Goal: Task Accomplishment & Management: Complete application form

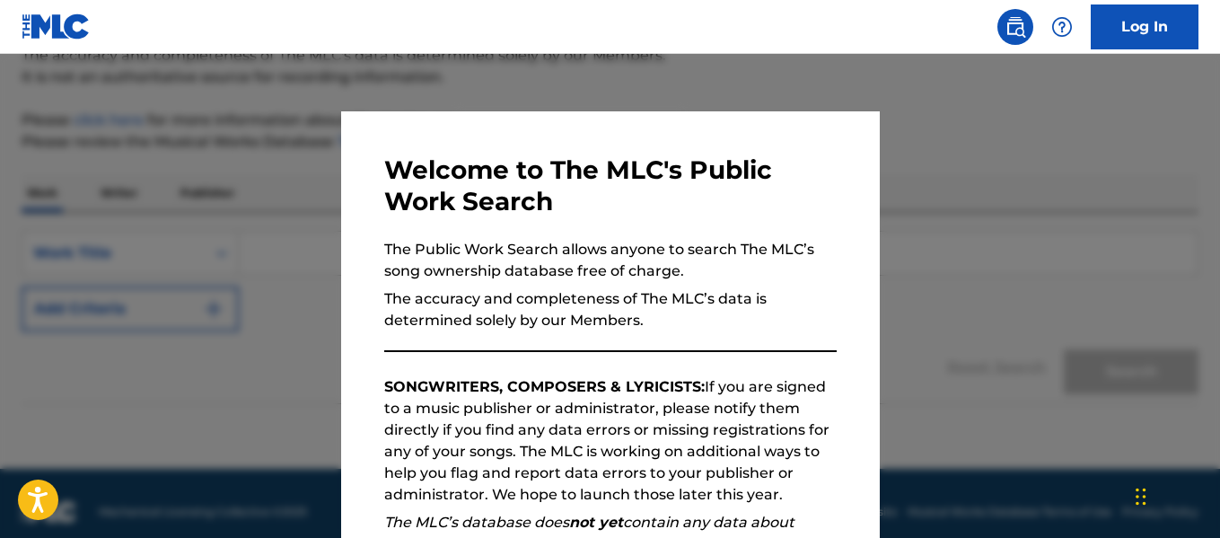
scroll to position [186, 0]
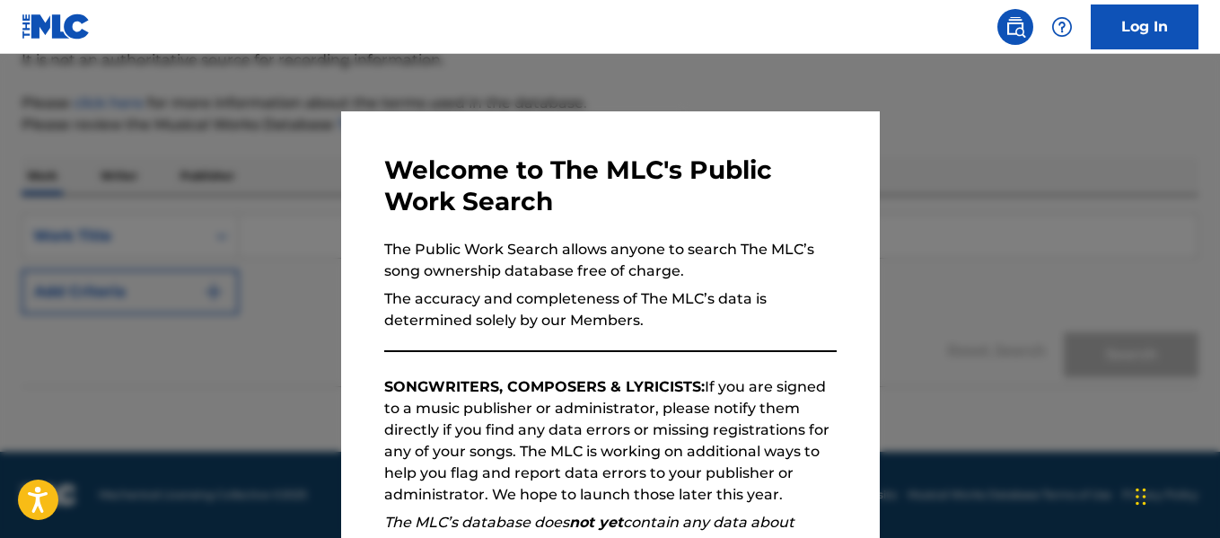
click at [1016, 293] on div at bounding box center [610, 323] width 1220 height 538
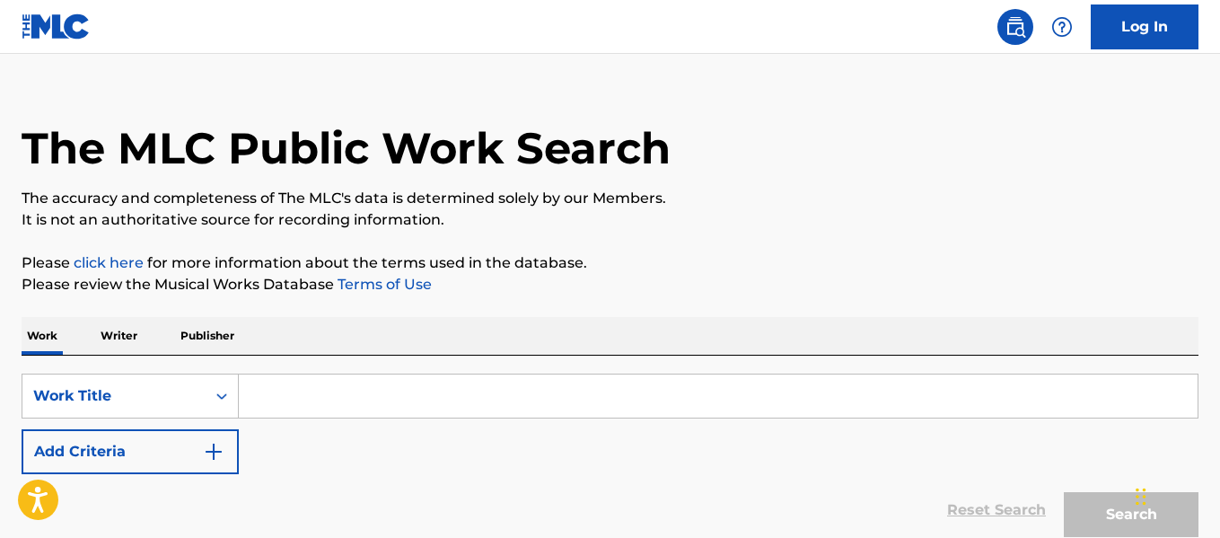
scroll to position [0, 0]
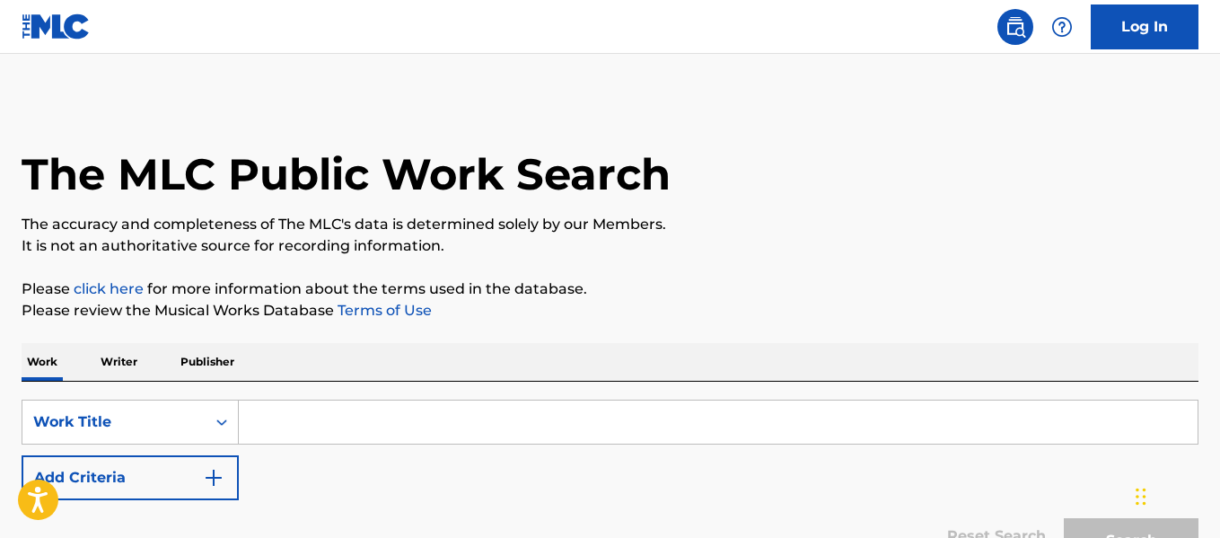
click at [1147, 28] on link "Log In" at bounding box center [1145, 26] width 108 height 45
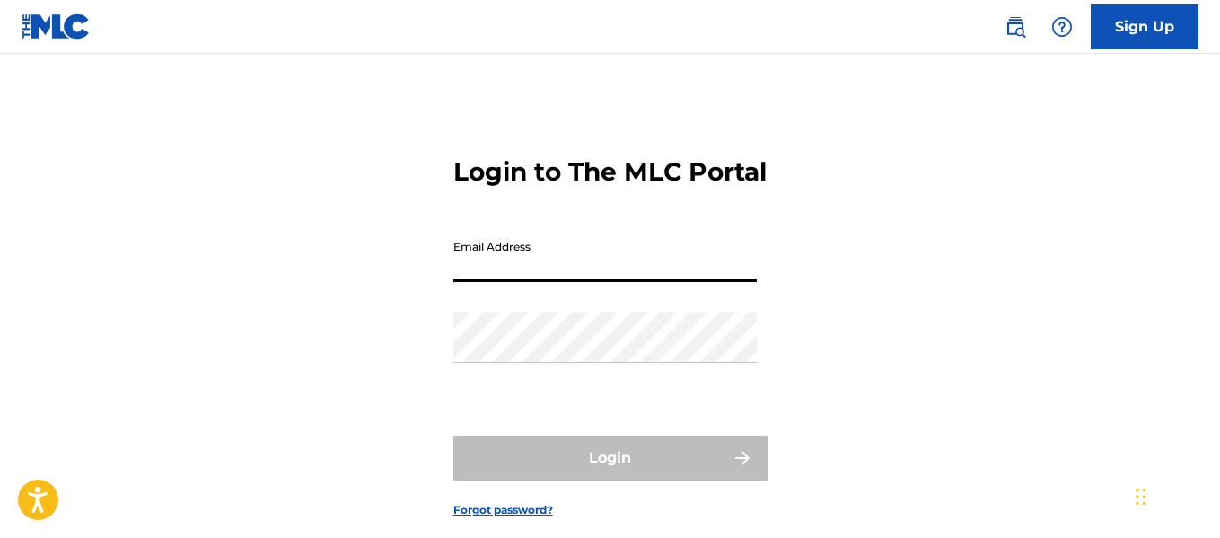
click at [621, 282] on input "Email Address" at bounding box center [604, 256] width 303 height 51
type input "[EMAIL_ADDRESS][DOMAIN_NAME]"
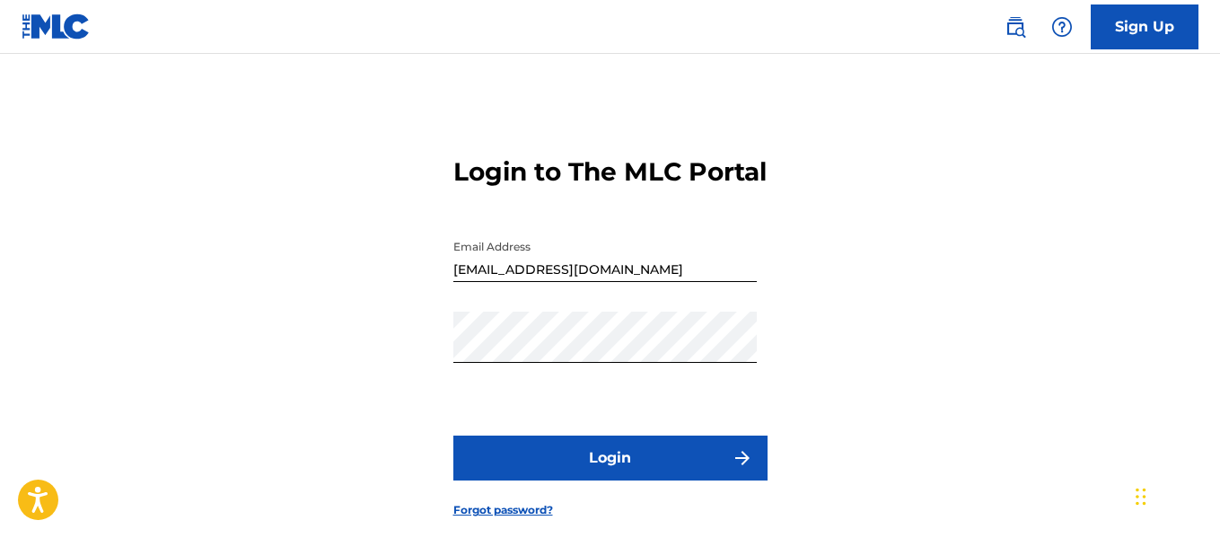
click at [596, 474] on button "Login" at bounding box center [610, 457] width 314 height 45
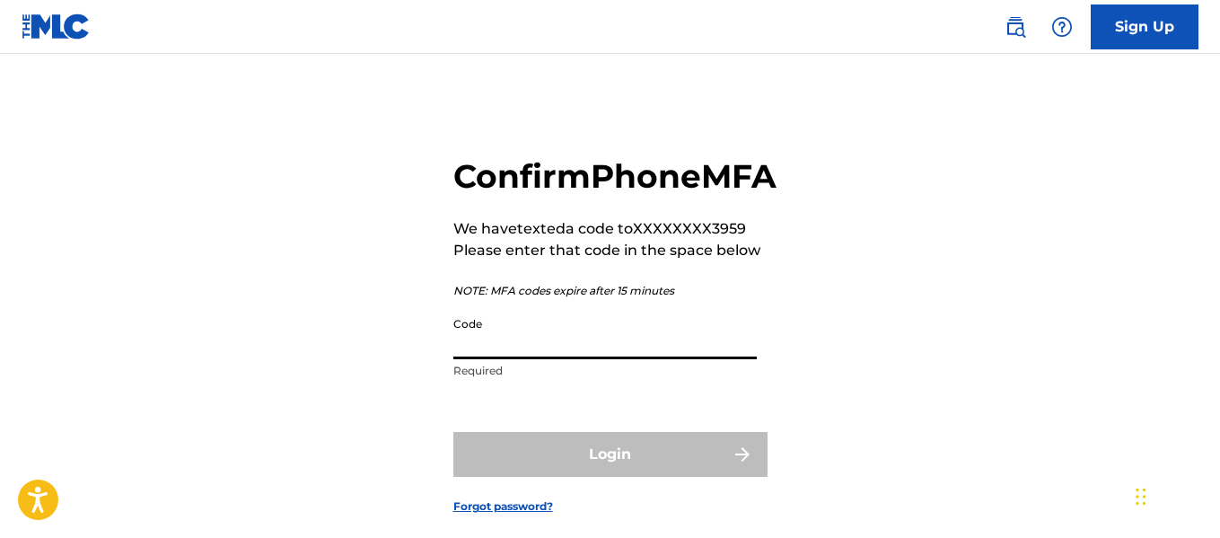
click at [564, 359] on input "Code" at bounding box center [604, 333] width 303 height 51
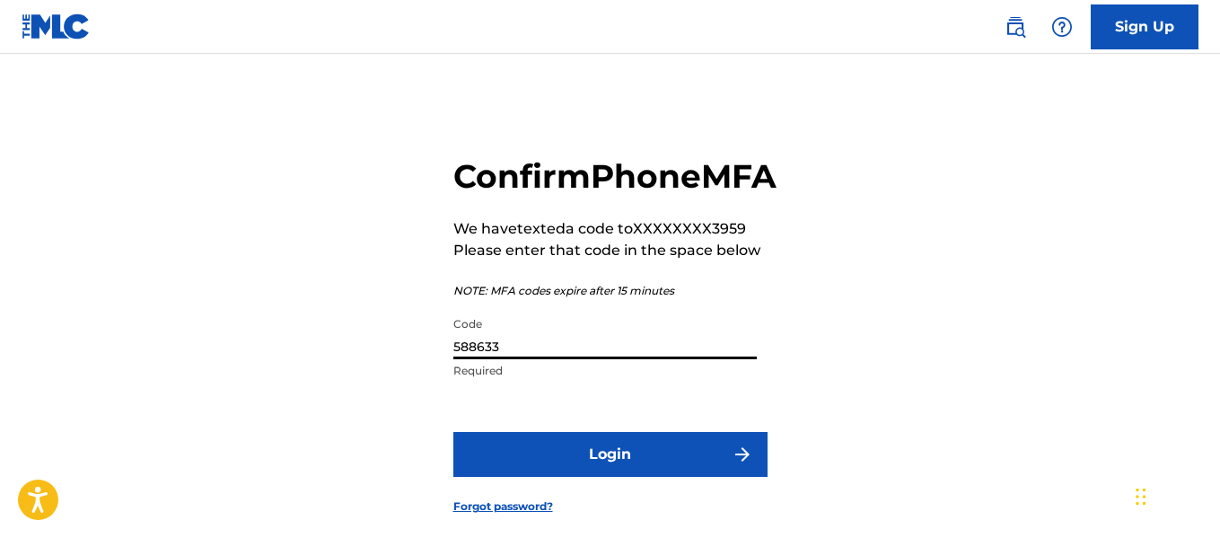
type input "588633"
click at [513, 477] on button "Login" at bounding box center [610, 454] width 314 height 45
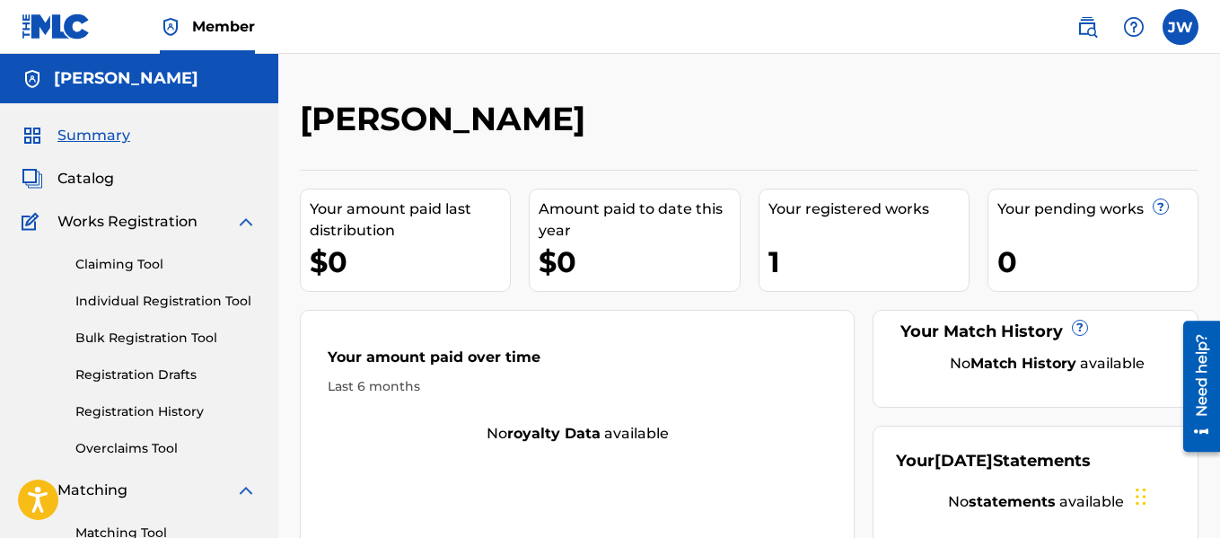
click at [123, 259] on link "Claiming Tool" at bounding box center [165, 264] width 181 height 19
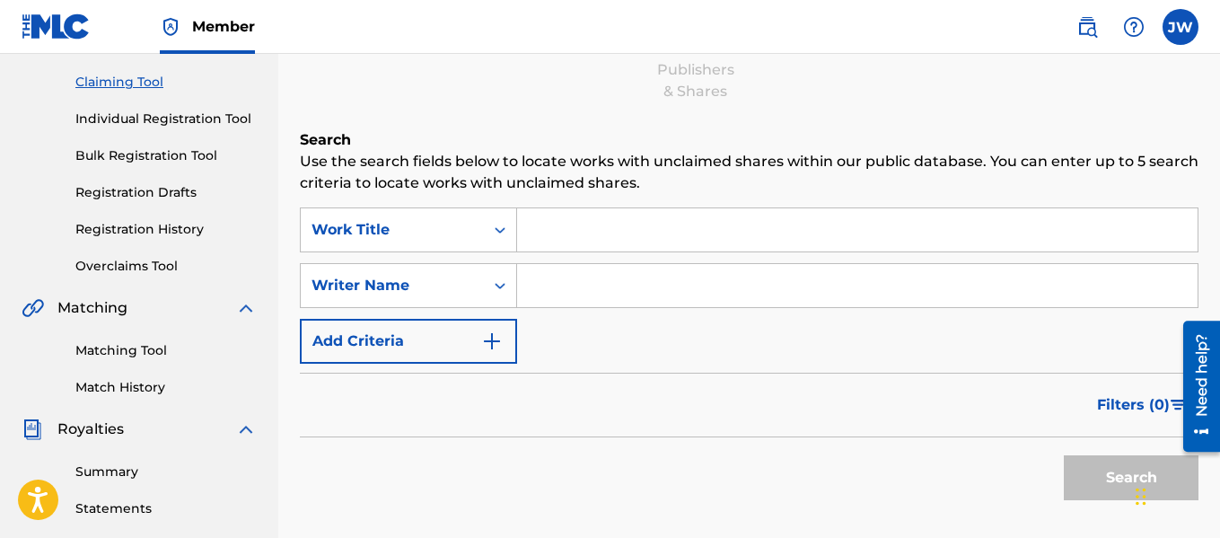
scroll to position [183, 0]
click at [581, 224] on input "Search Form" at bounding box center [857, 228] width 681 height 43
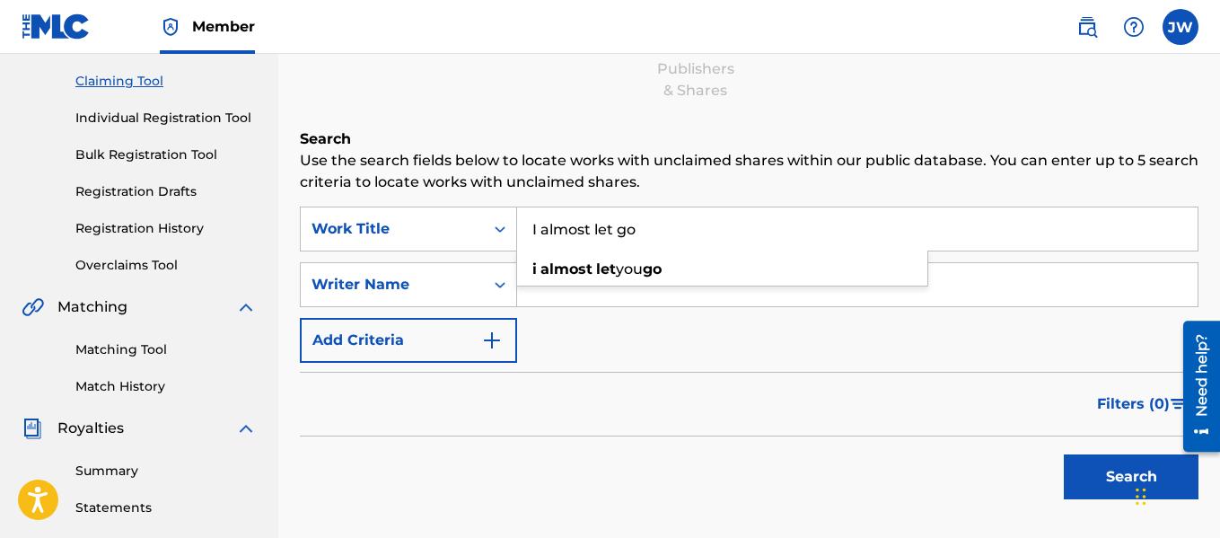
type input "I almost let go"
click at [1064, 454] on button "Search" at bounding box center [1131, 476] width 135 height 45
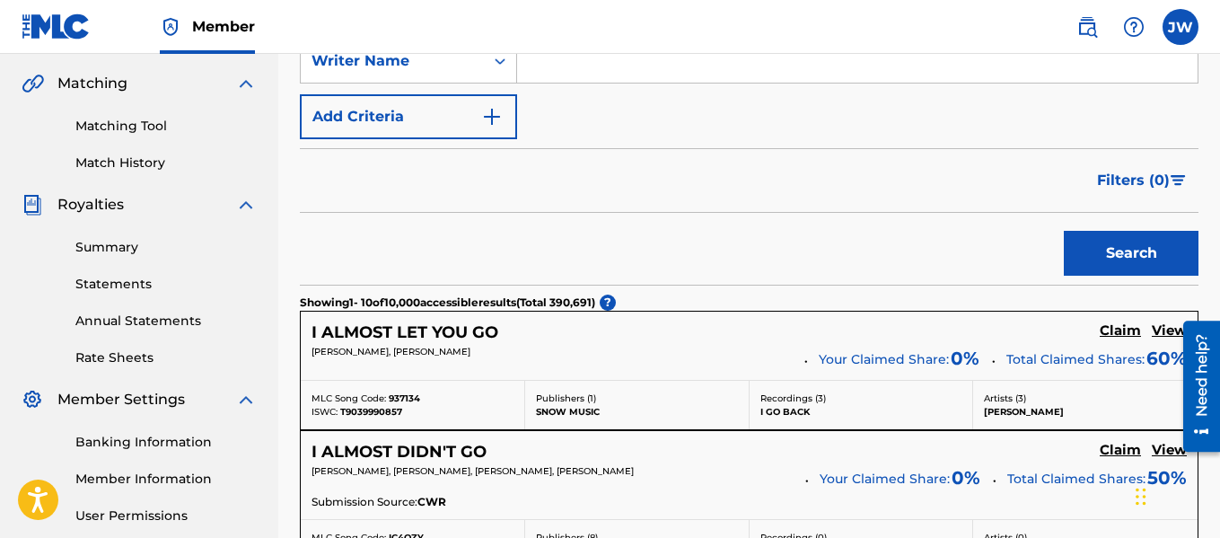
scroll to position [333, 0]
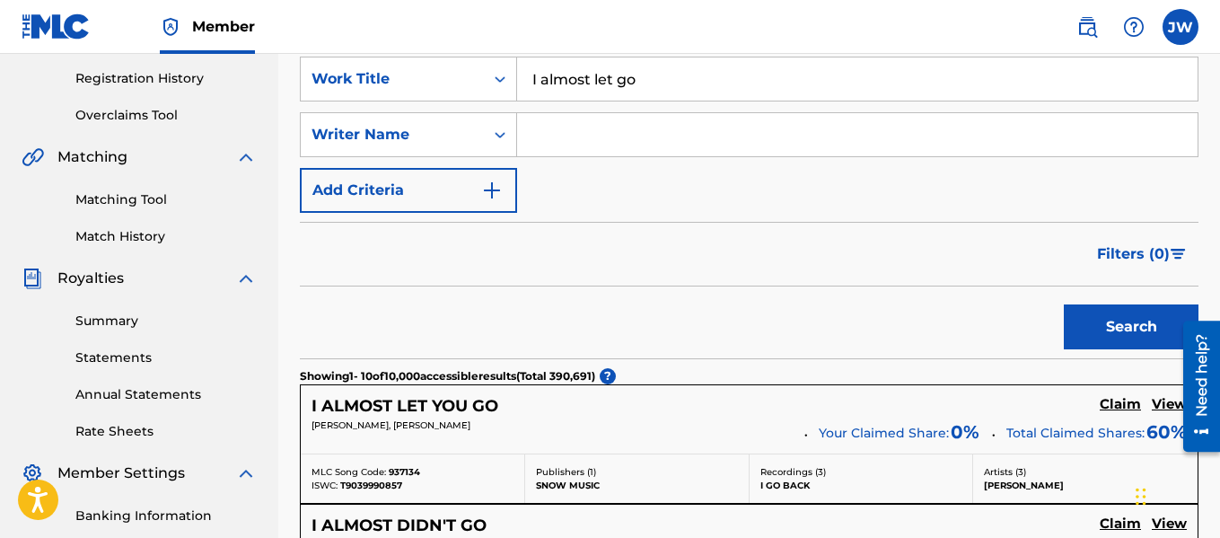
click at [588, 136] on input "Search Form" at bounding box center [857, 134] width 681 height 43
click at [1073, 313] on button "Search" at bounding box center [1131, 326] width 135 height 45
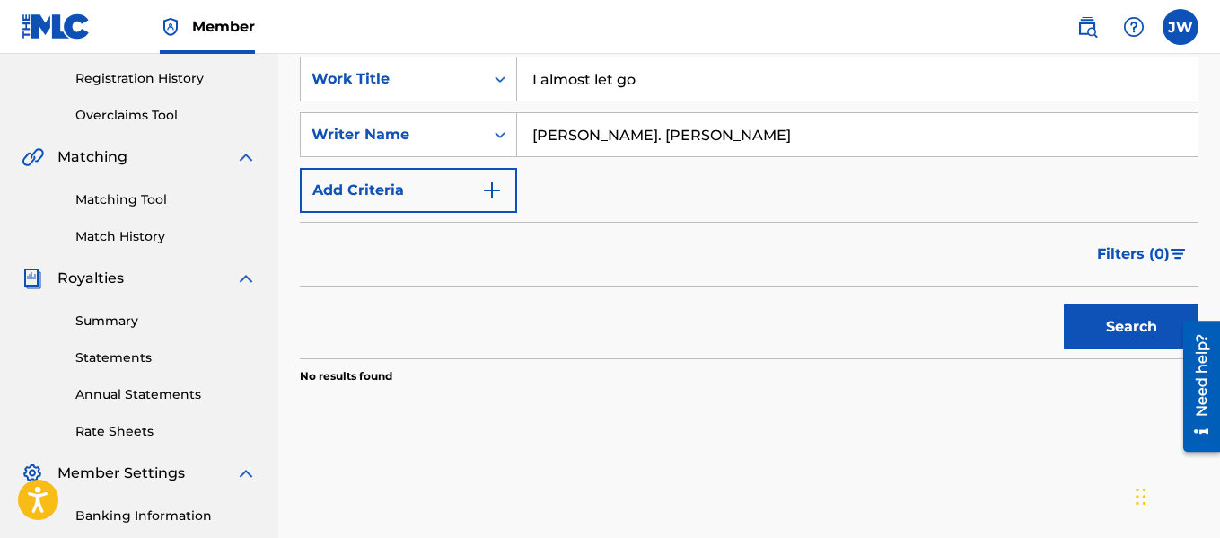
click at [671, 139] on input "[PERSON_NAME]. [PERSON_NAME]" at bounding box center [857, 134] width 681 height 43
type input "J"
click at [1113, 339] on button "Search" at bounding box center [1131, 326] width 135 height 45
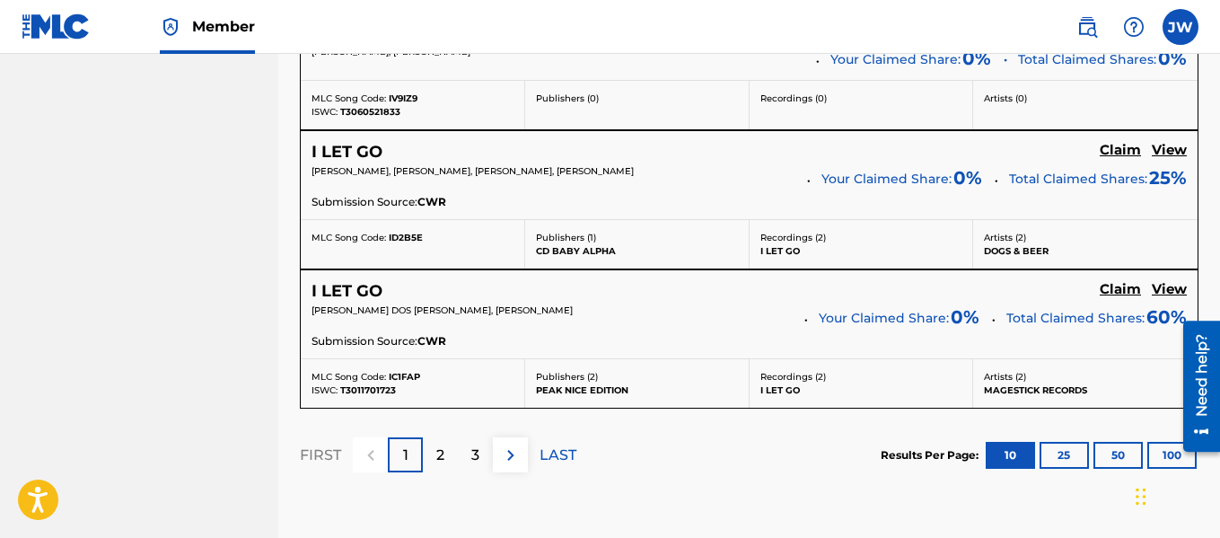
scroll to position [1653, 0]
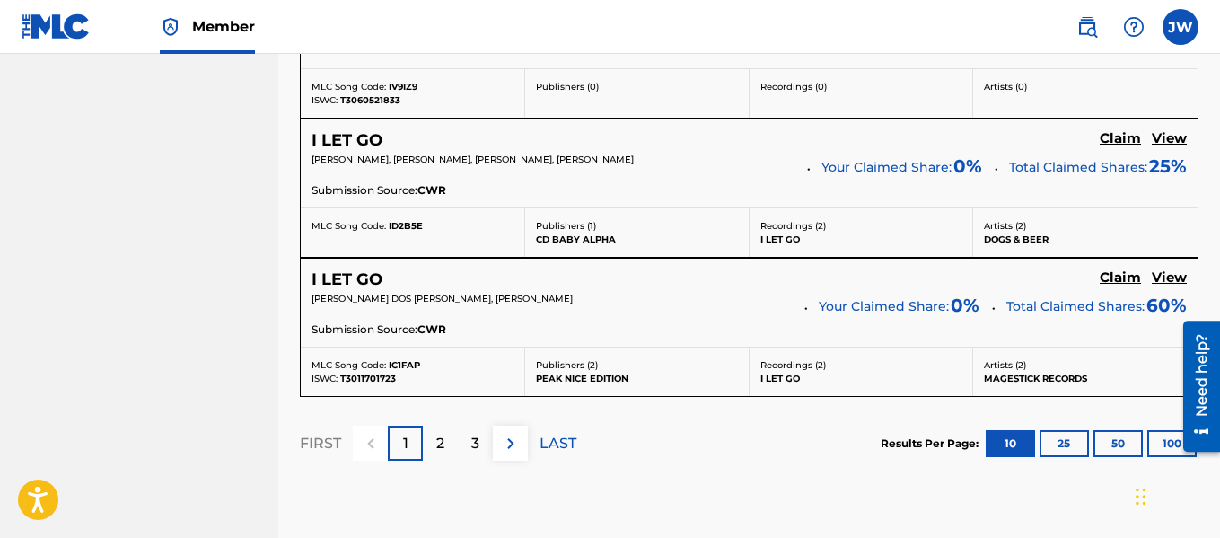
click at [515, 450] on img at bounding box center [511, 444] width 22 height 22
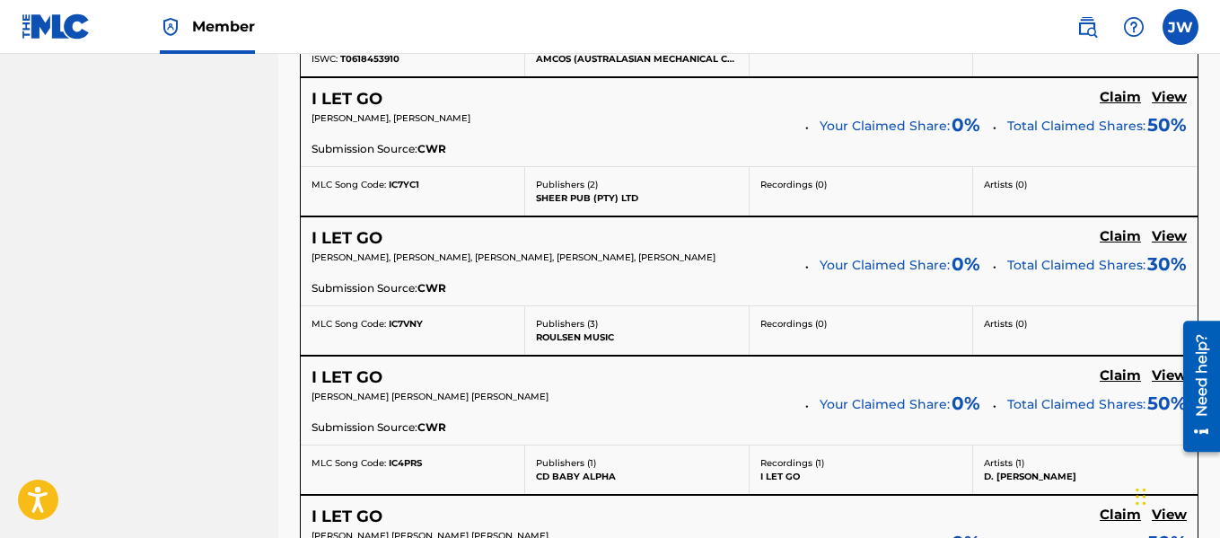
scroll to position [1780, 0]
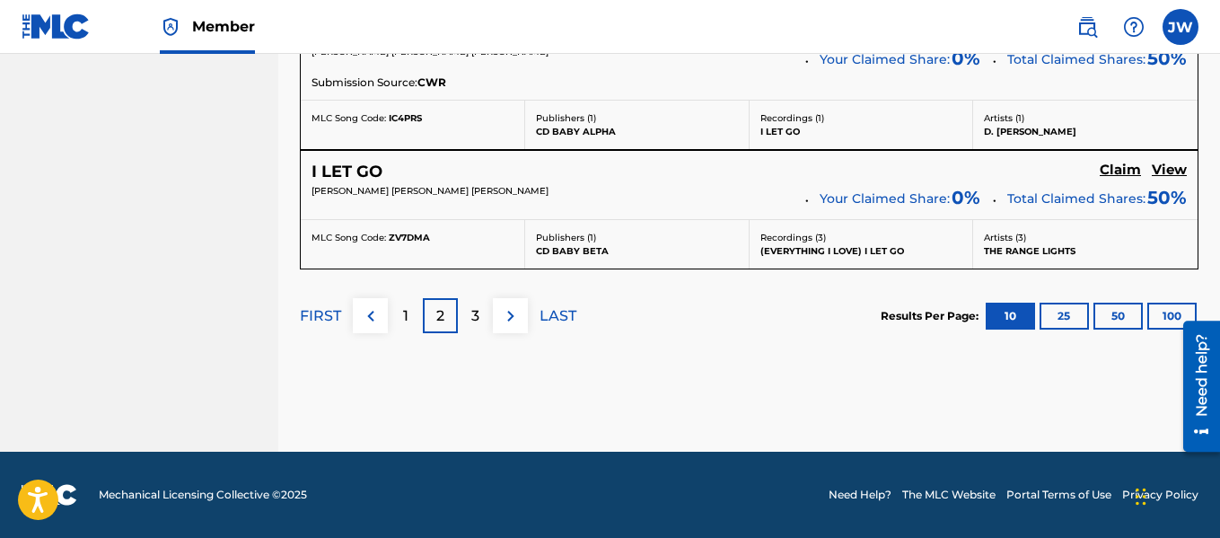
click at [478, 313] on p "3" at bounding box center [475, 316] width 8 height 22
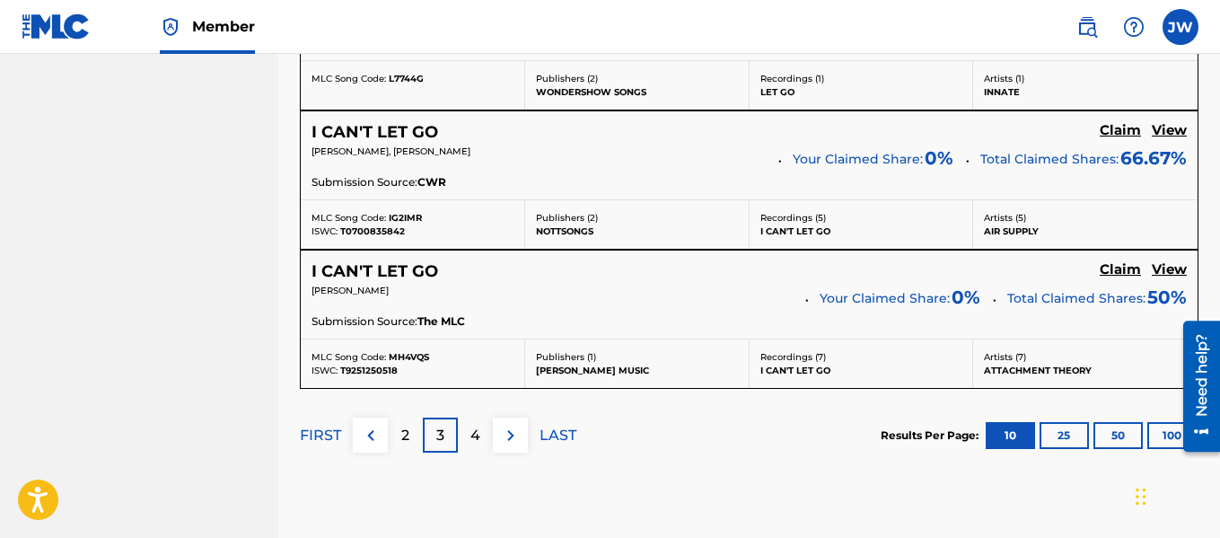
scroll to position [1662, 0]
click at [480, 436] on div "4" at bounding box center [475, 434] width 35 height 35
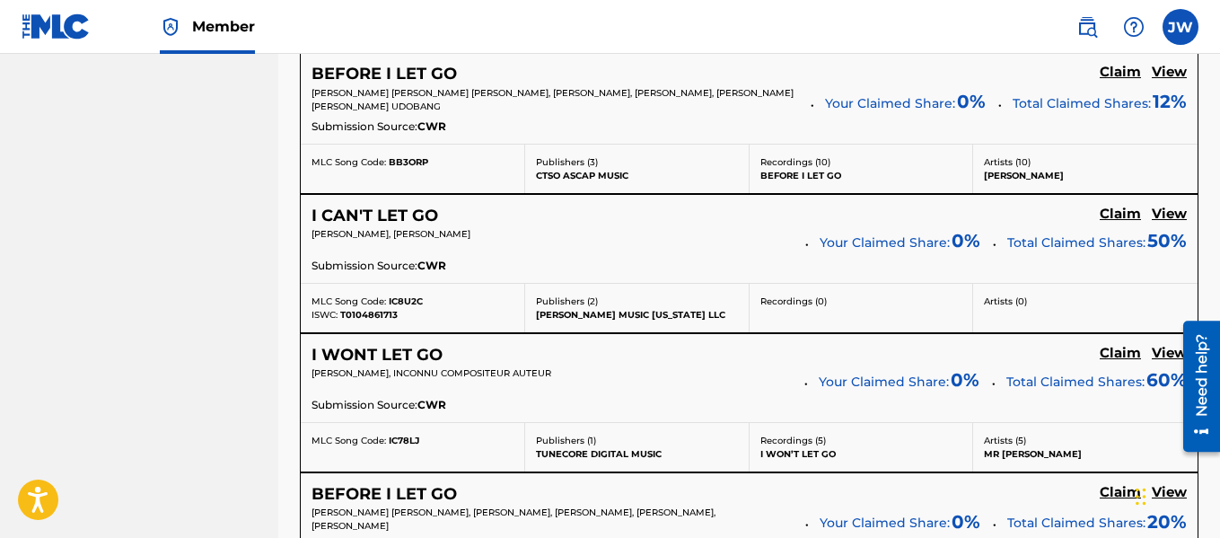
scroll to position [1082, 0]
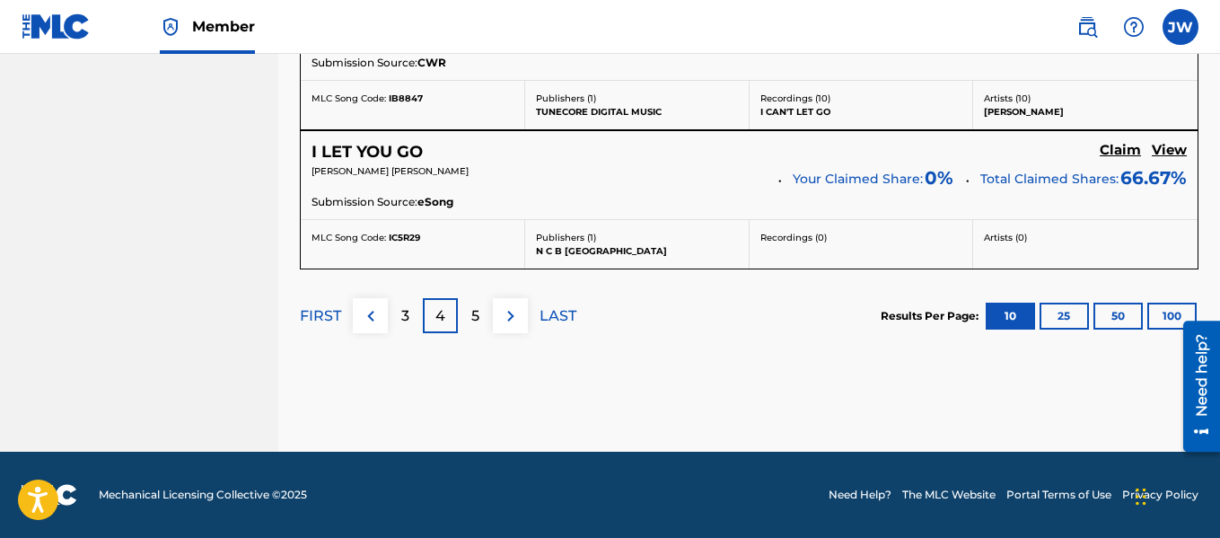
click at [467, 315] on div "5" at bounding box center [475, 315] width 35 height 35
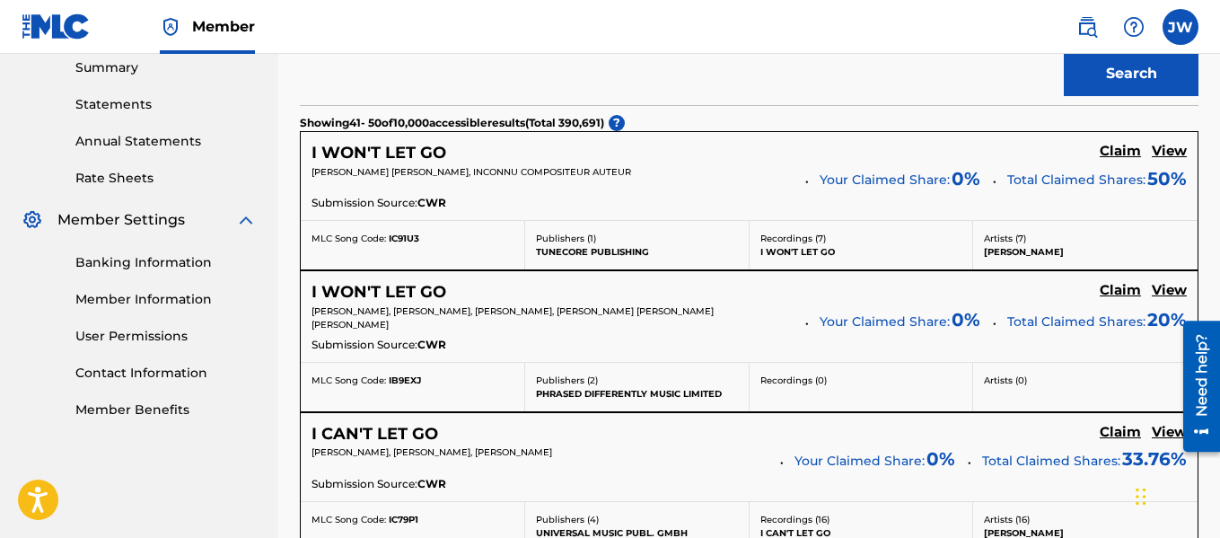
scroll to position [580, 0]
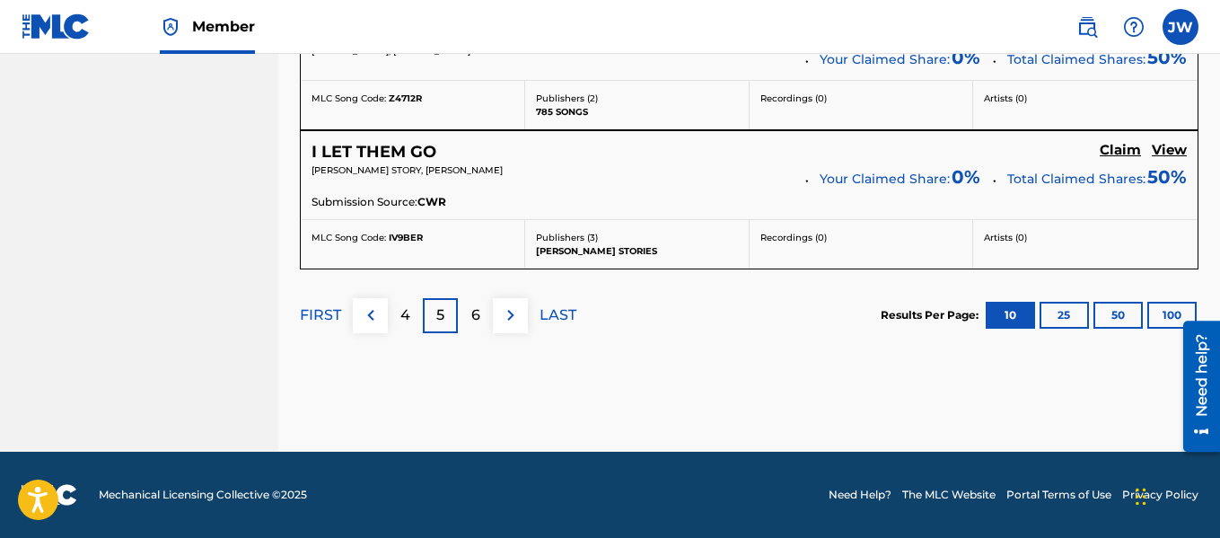
click at [474, 328] on div "6" at bounding box center [475, 315] width 35 height 35
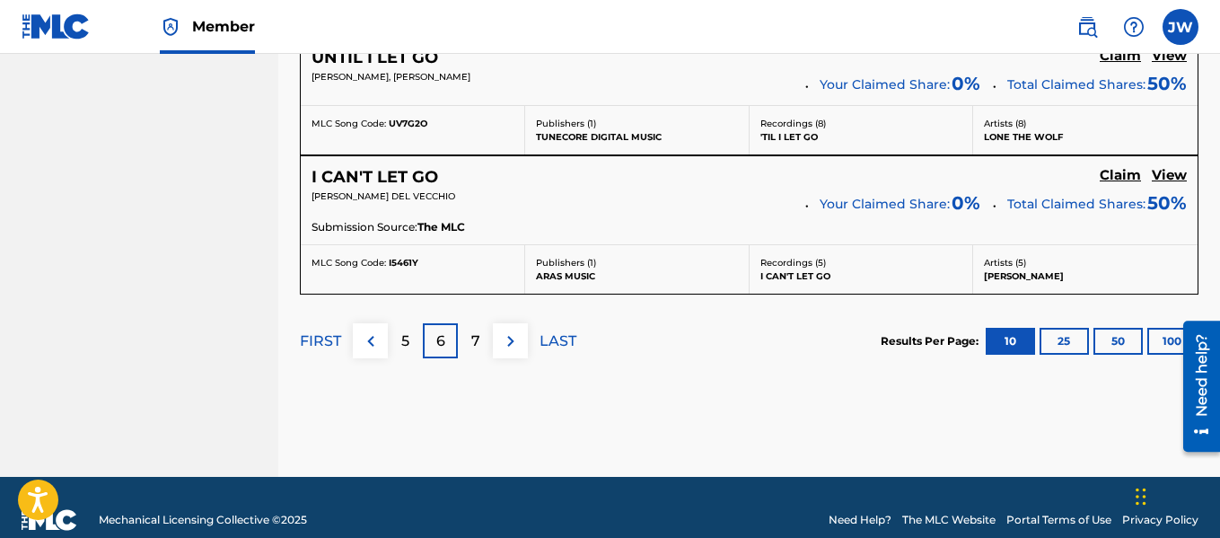
scroll to position [1717, 0]
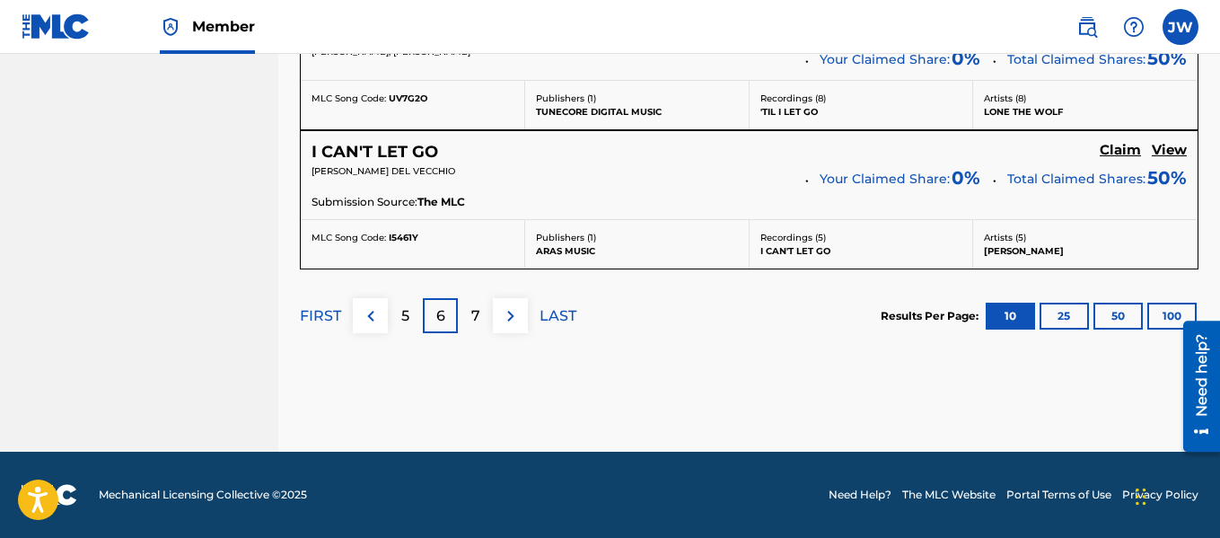
click at [475, 325] on p "7" at bounding box center [475, 316] width 9 height 22
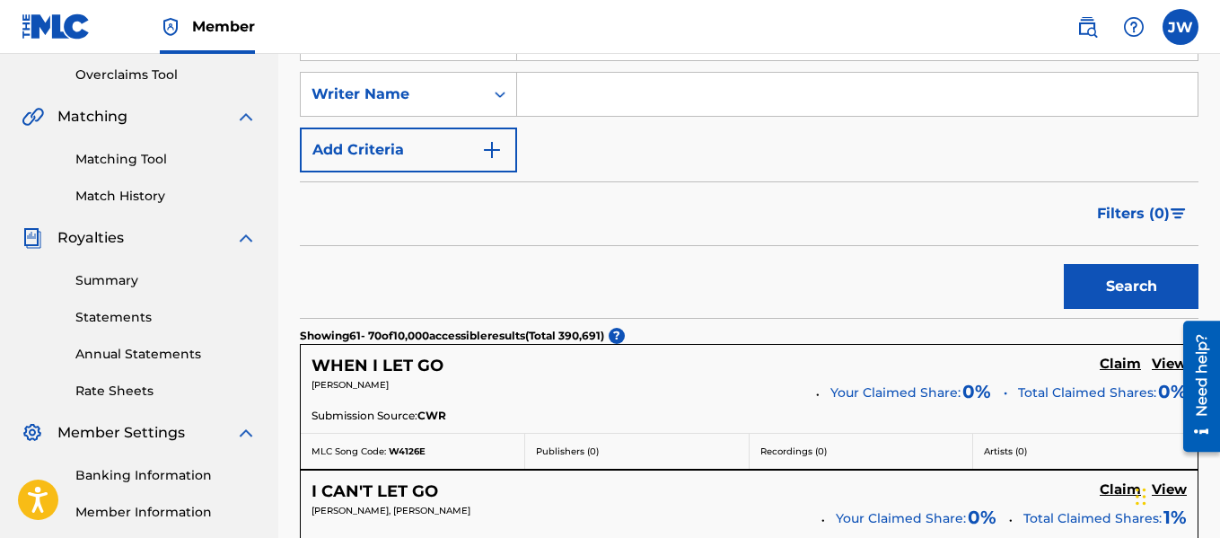
scroll to position [369, 0]
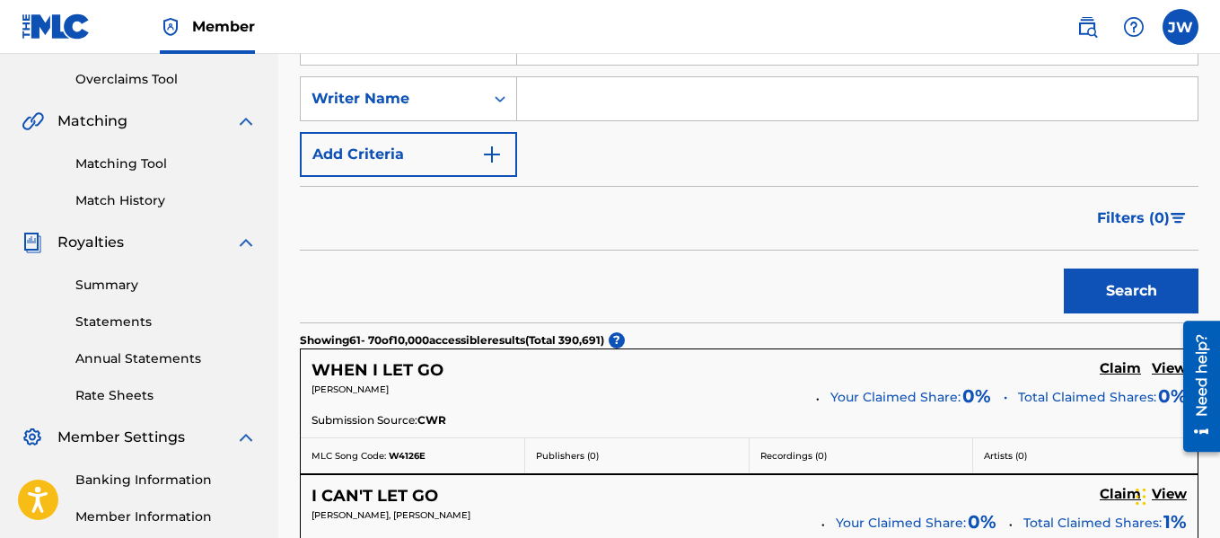
click at [549, 108] on input "Search Form" at bounding box center [857, 98] width 681 height 43
click at [1064, 268] on button "Search" at bounding box center [1131, 290] width 135 height 45
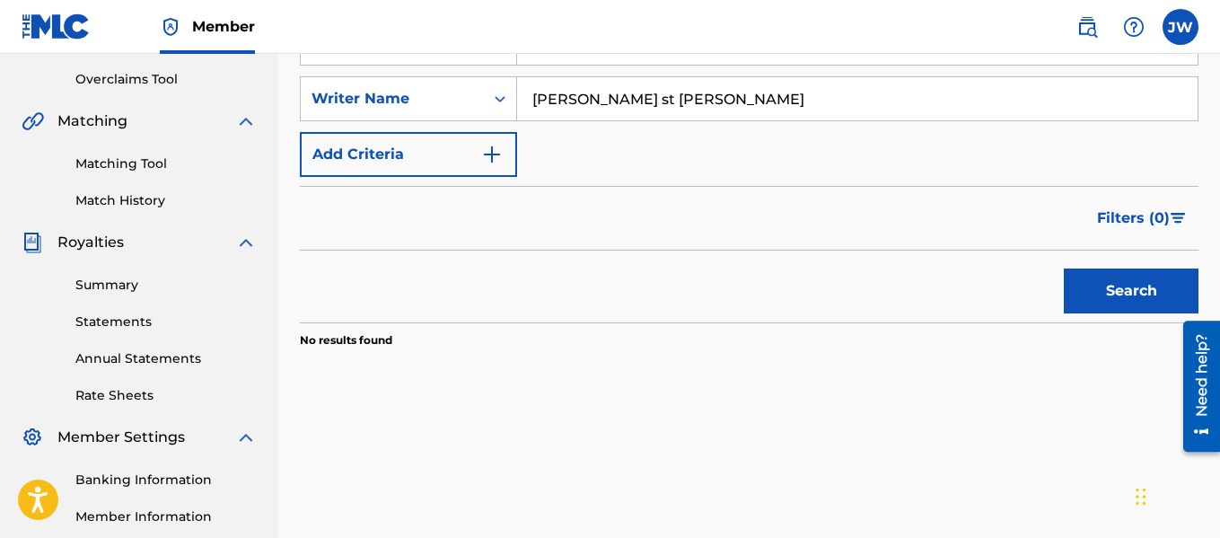
click at [577, 94] on input "[PERSON_NAME] st [PERSON_NAME]" at bounding box center [857, 98] width 681 height 43
type input "[PERSON_NAME]"
click at [1064, 268] on button "Search" at bounding box center [1131, 290] width 135 height 45
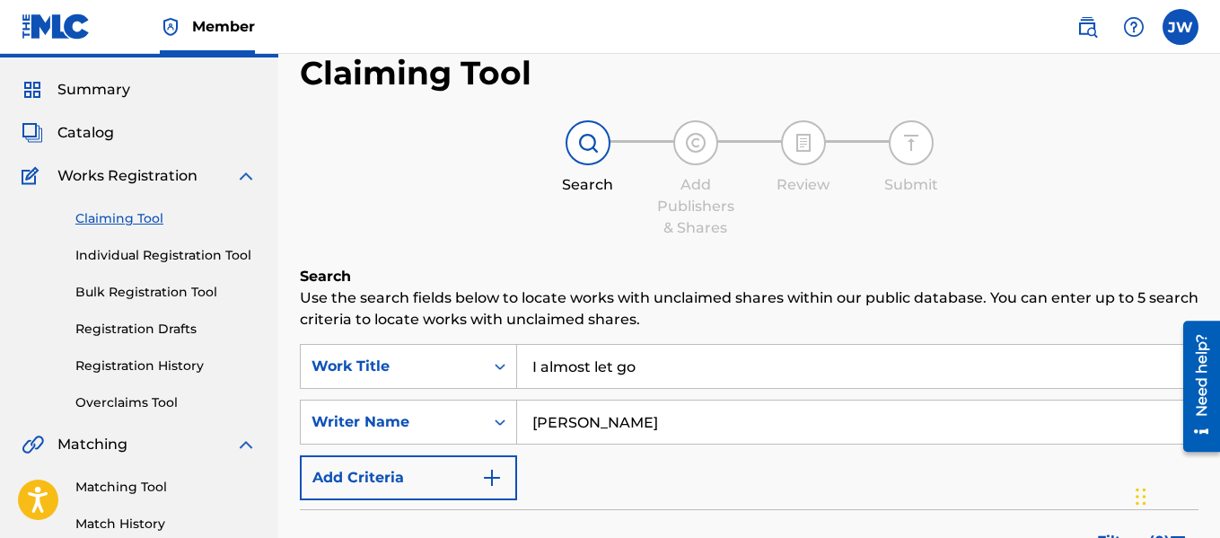
scroll to position [0, 0]
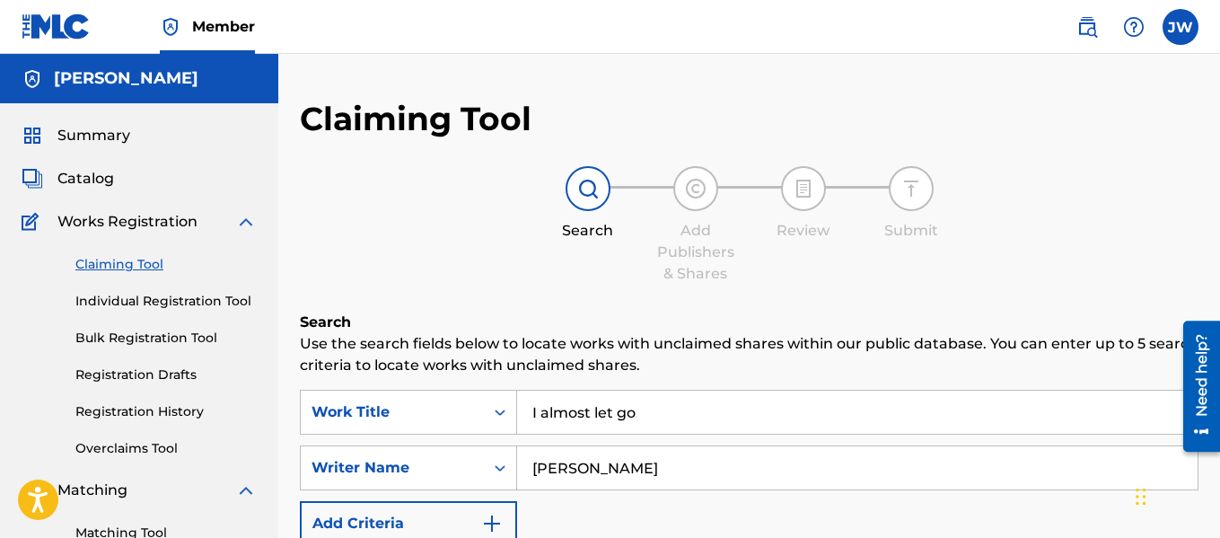
click at [146, 298] on link "Individual Registration Tool" at bounding box center [165, 301] width 181 height 19
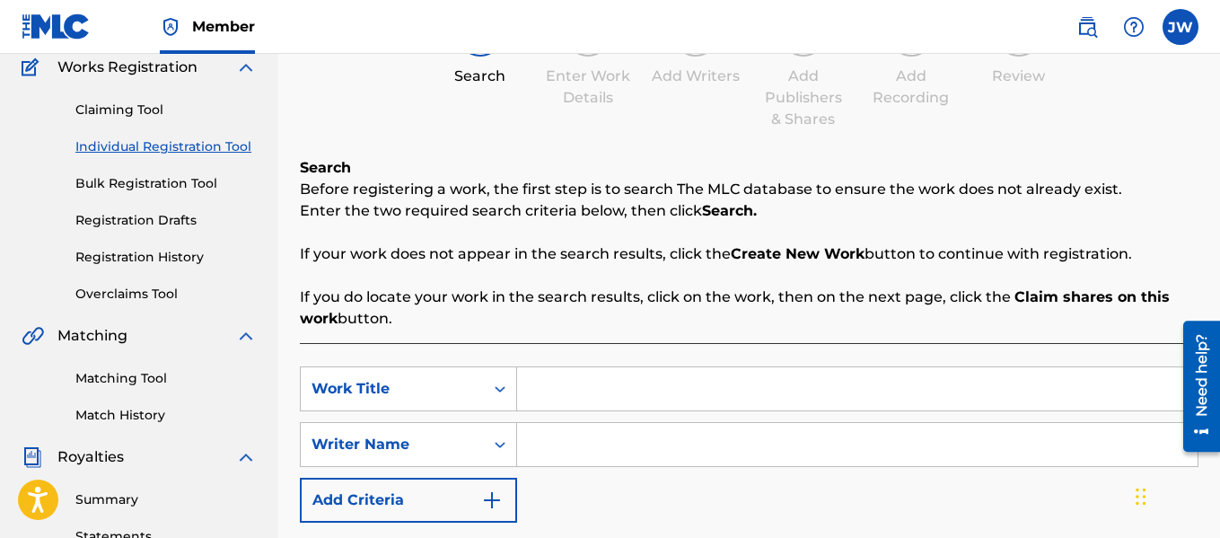
scroll to position [155, 0]
click at [557, 389] on input "Search Form" at bounding box center [857, 387] width 681 height 43
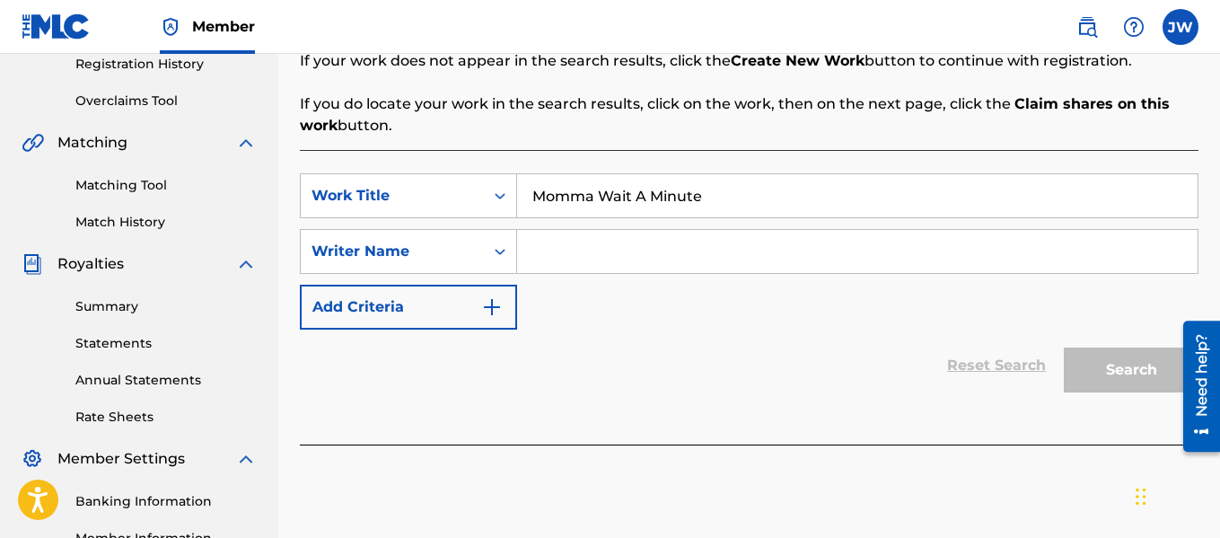
scroll to position [355, 0]
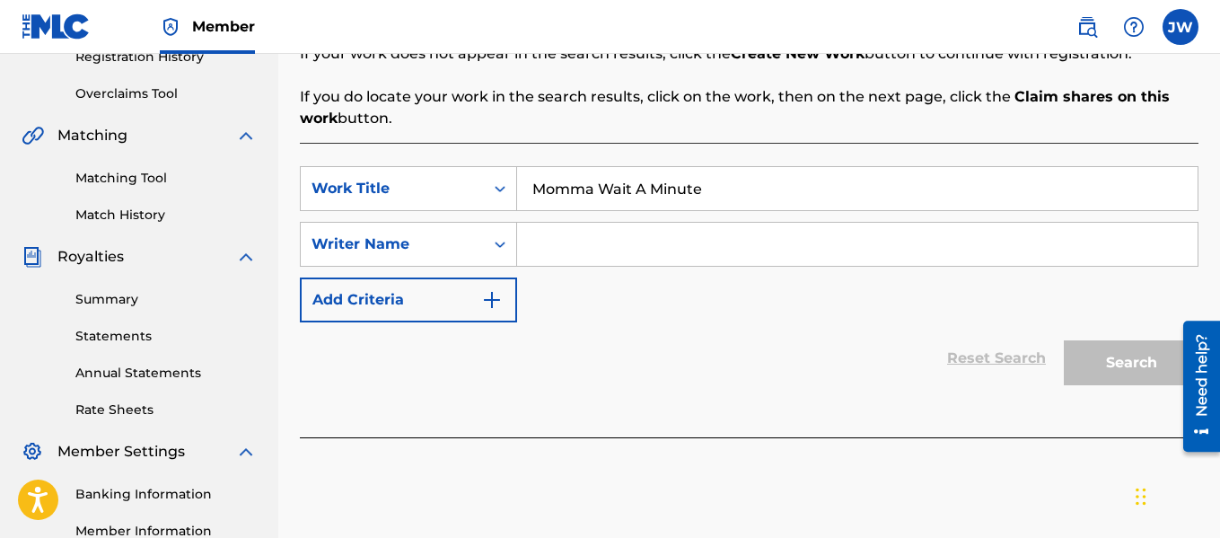
type input "Momma Wait A Minute"
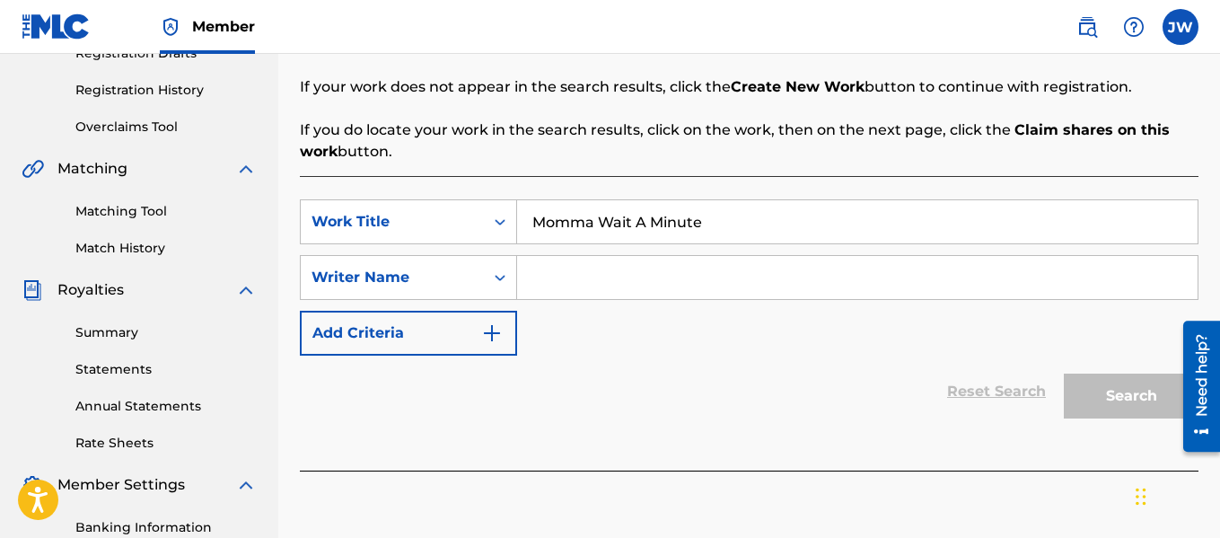
scroll to position [340, 0]
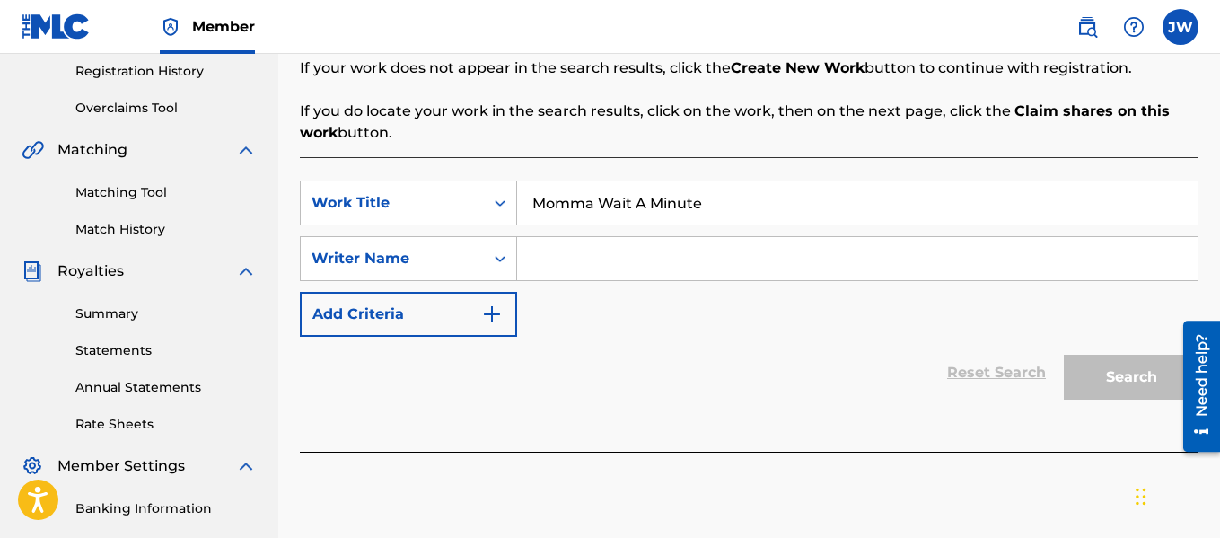
click at [652, 265] on input "Search Form" at bounding box center [857, 258] width 681 height 43
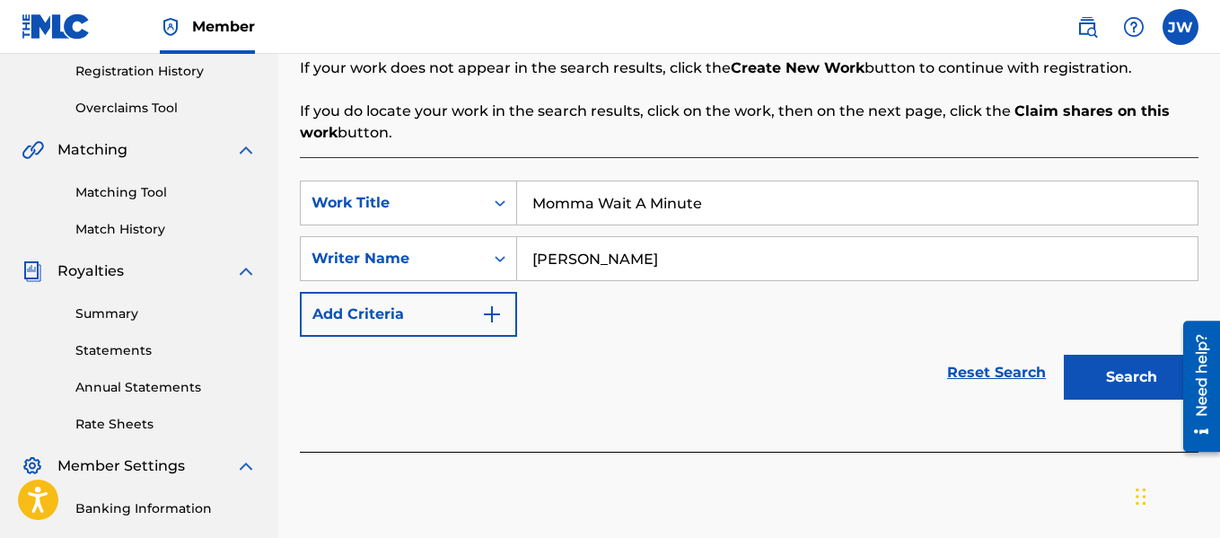
type input "[PERSON_NAME]"
click at [719, 193] on input "Momma Wait A Minute" at bounding box center [857, 202] width 681 height 43
type input "M"
type input "Momma Wait A Minute!"
click at [609, 269] on input "[PERSON_NAME]" at bounding box center [857, 258] width 681 height 43
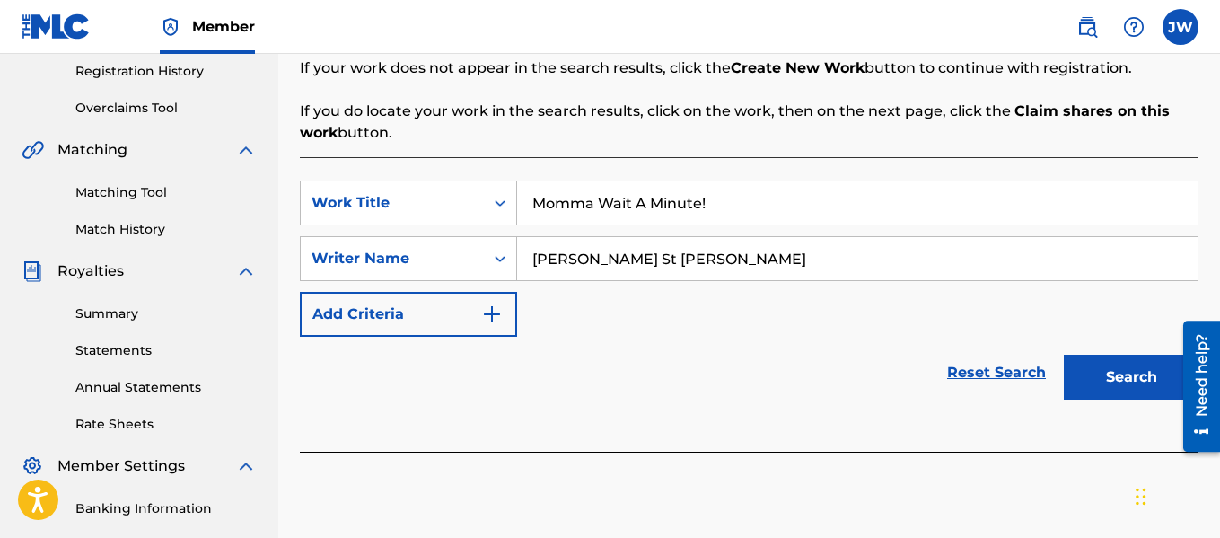
type input "[PERSON_NAME] St [PERSON_NAME]"
click at [1107, 383] on button "Search" at bounding box center [1131, 377] width 135 height 45
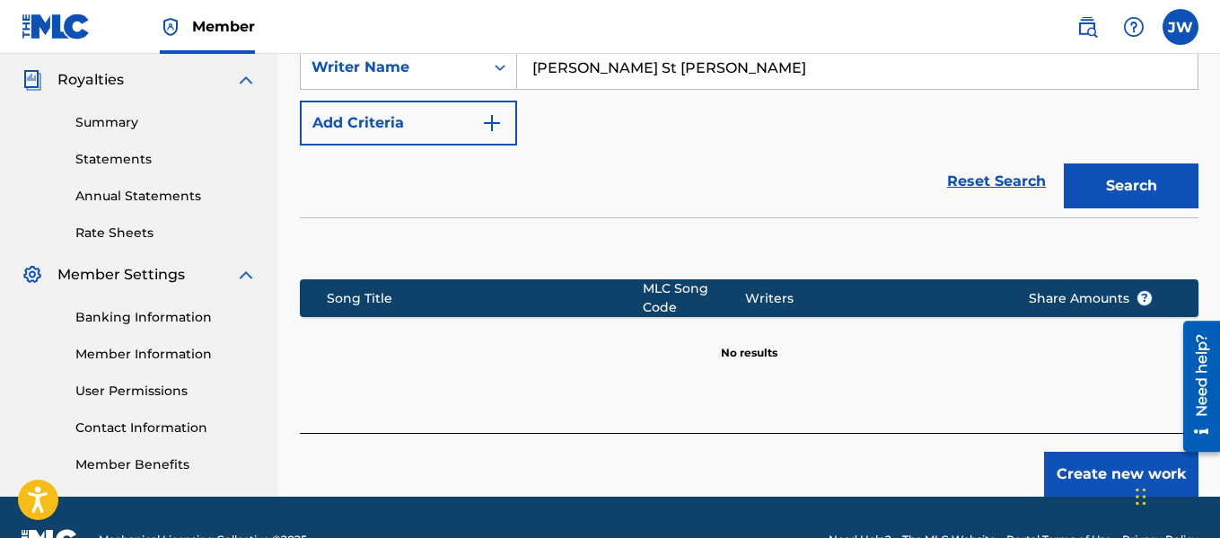
scroll to position [546, 0]
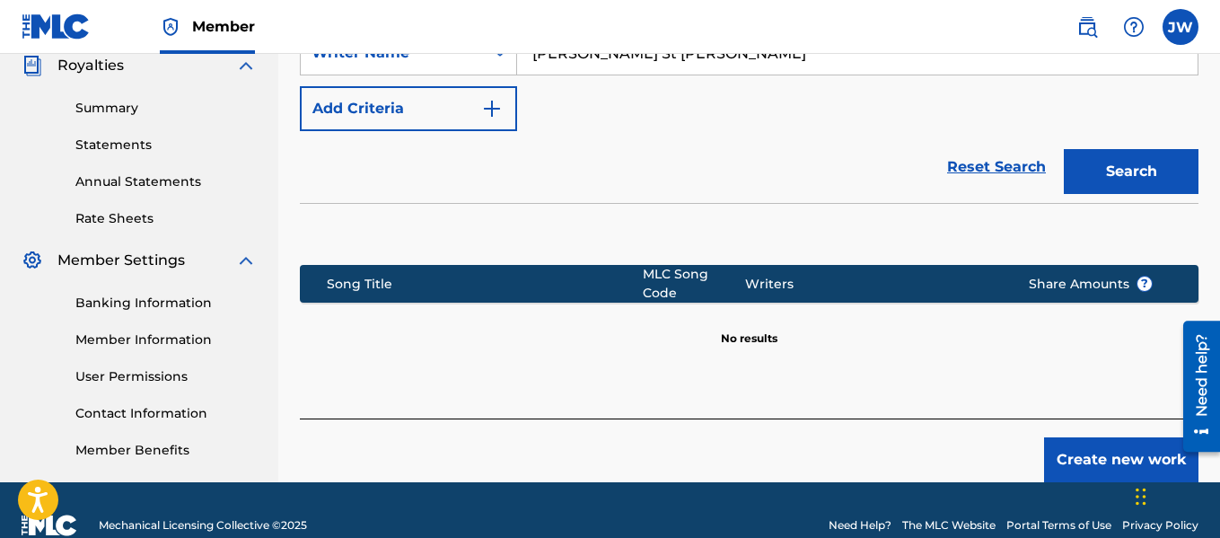
click at [1090, 442] on button "Create new work" at bounding box center [1121, 459] width 154 height 45
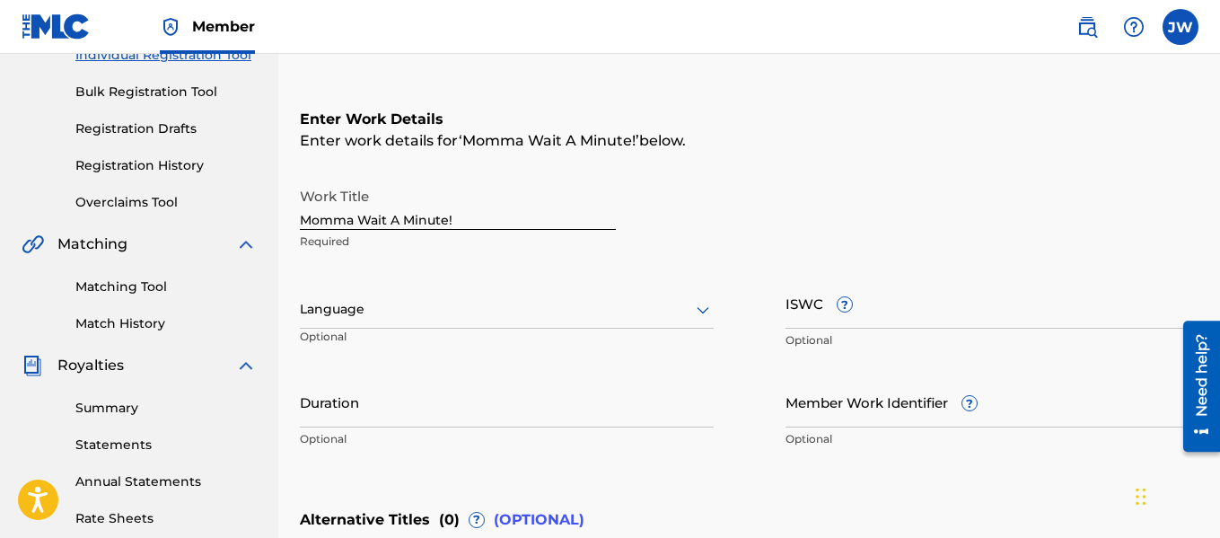
scroll to position [263, 0]
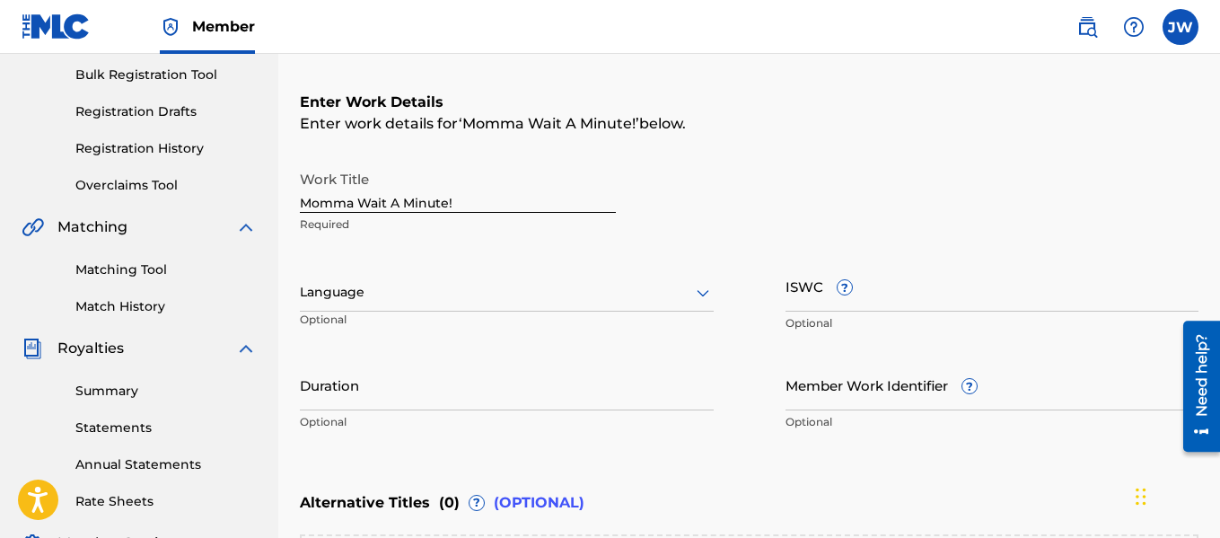
click at [704, 292] on icon at bounding box center [703, 293] width 22 height 22
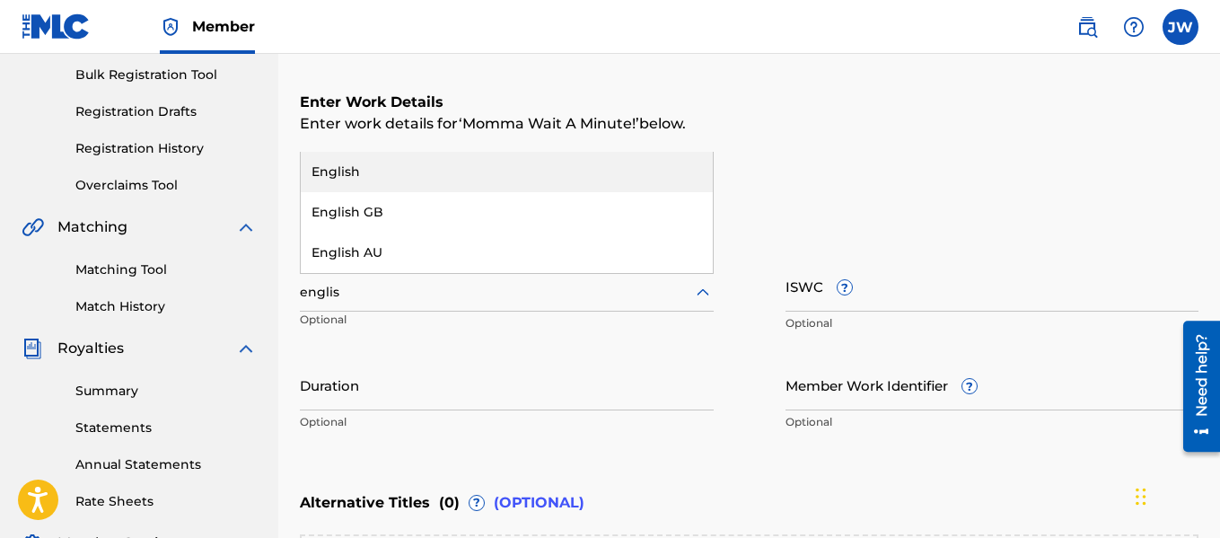
type input "english"
click at [613, 181] on div "English" at bounding box center [507, 172] width 412 height 40
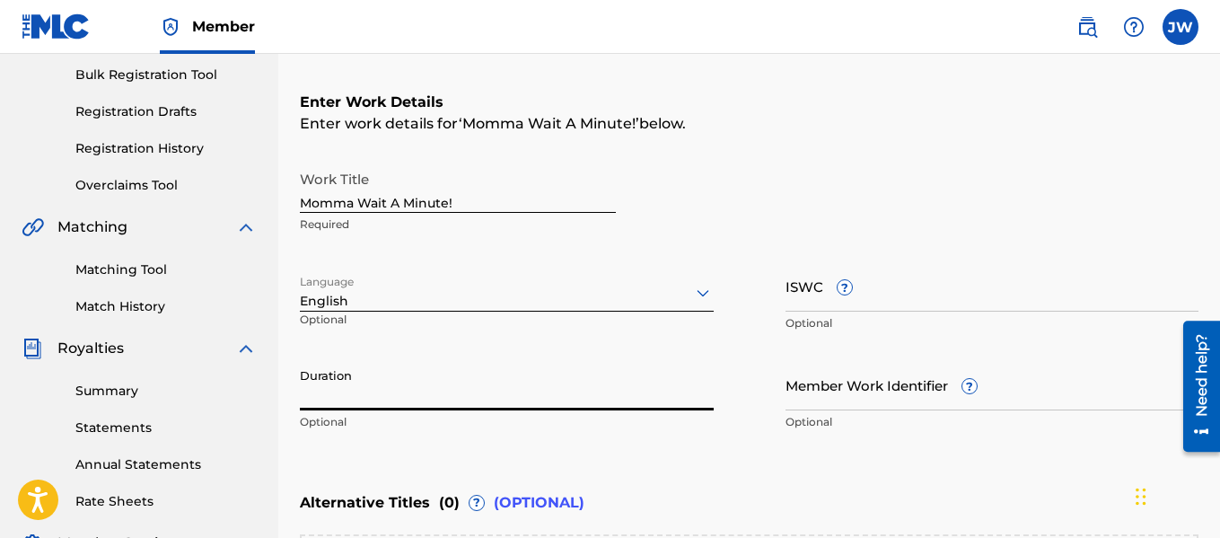
click at [479, 409] on input "Duration" at bounding box center [507, 384] width 414 height 51
